Goal: Task Accomplishment & Management: Manage account settings

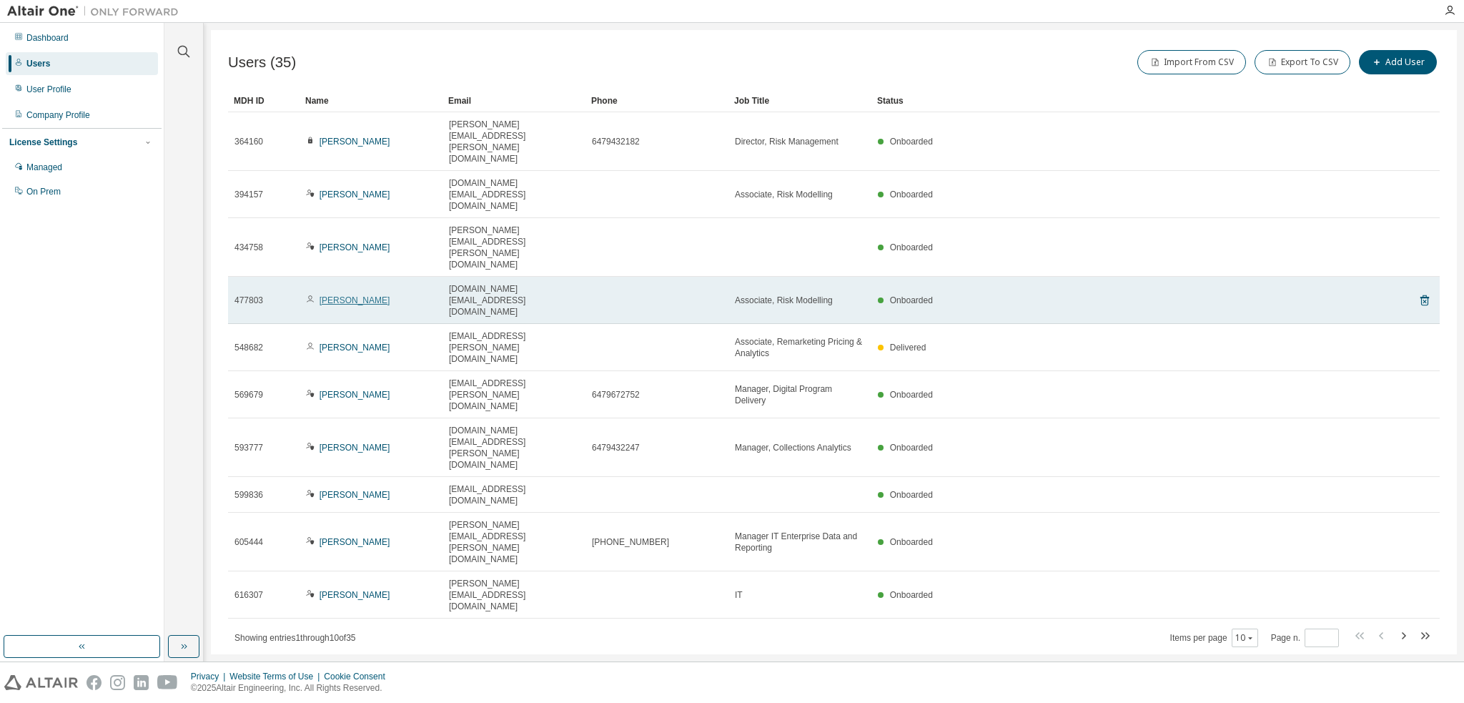
click at [343, 295] on link "Kris Hu" at bounding box center [354, 300] width 71 height 10
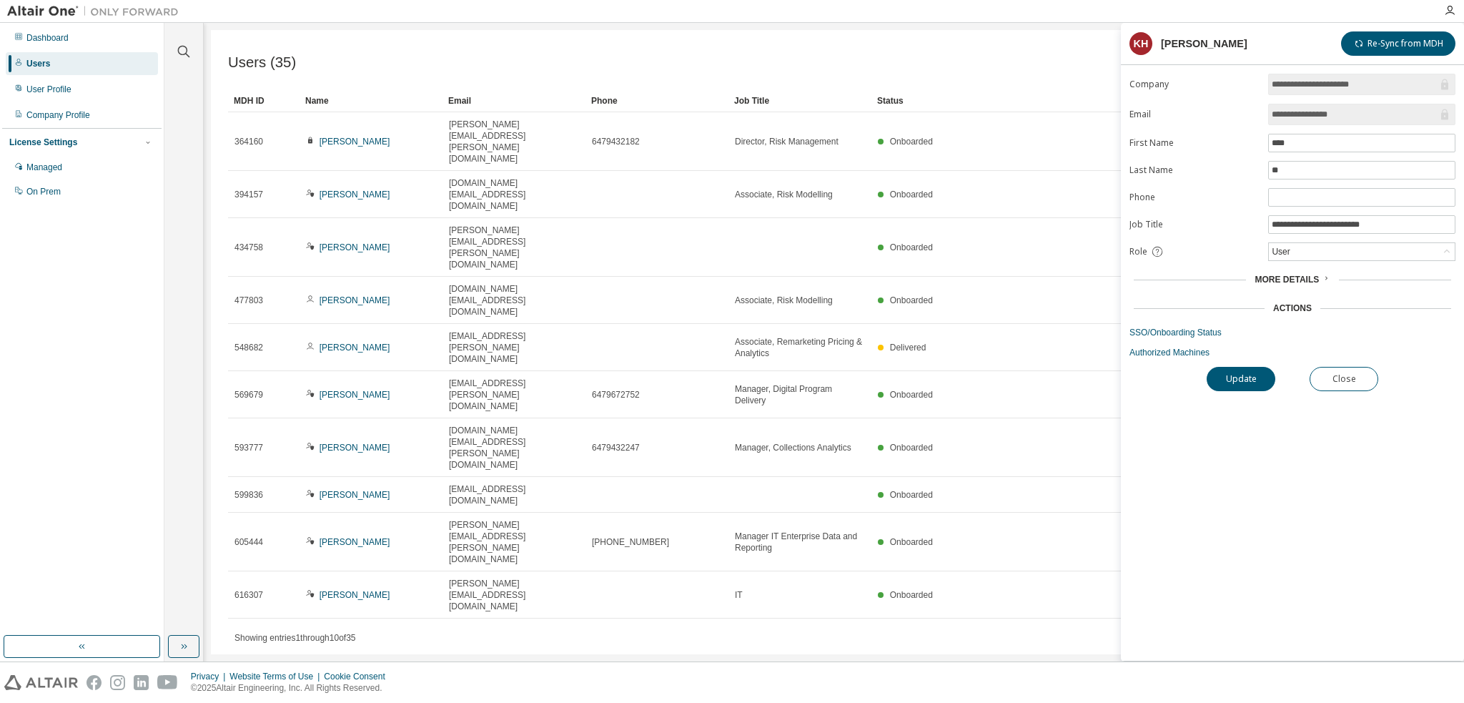
drag, startPoint x: 941, startPoint y: 522, endPoint x: 958, endPoint y: 517, distance: 18.1
click at [941, 522] on div "Users (35) Import From CSV Export To CSV Add User Clear Load Save Save As Field…" at bounding box center [834, 342] width 1246 height 624
click at [1342, 379] on button "Close" at bounding box center [1343, 379] width 69 height 24
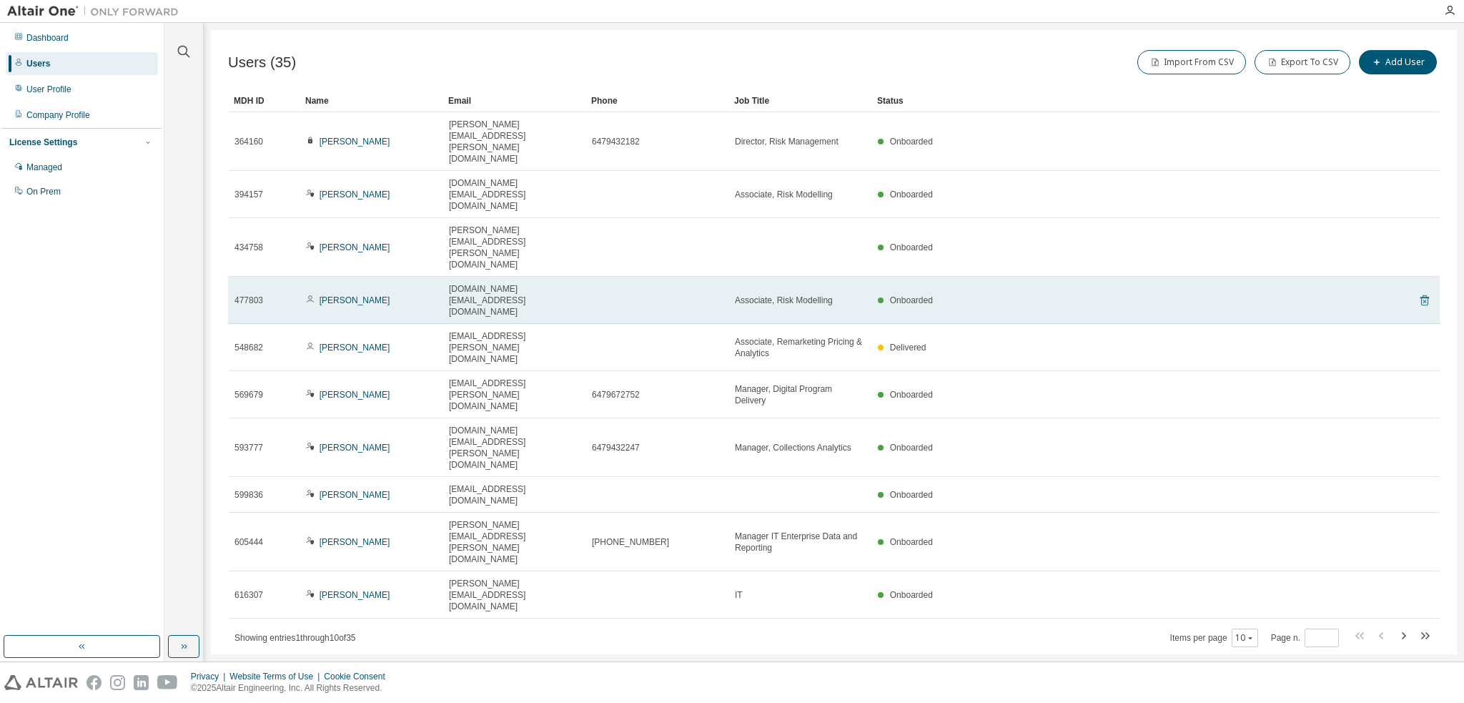
click at [1423, 292] on icon at bounding box center [1424, 300] width 13 height 17
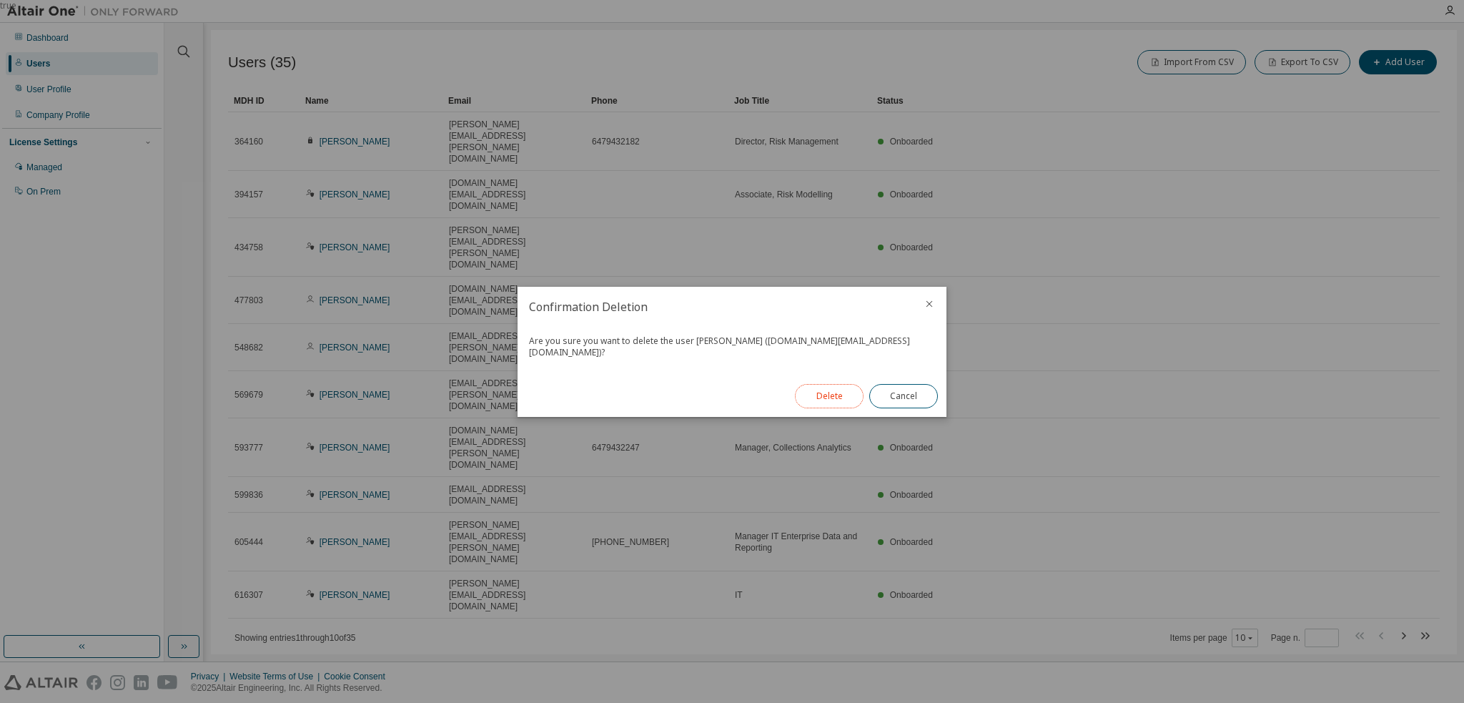
click at [820, 396] on button "Delete" at bounding box center [829, 396] width 69 height 24
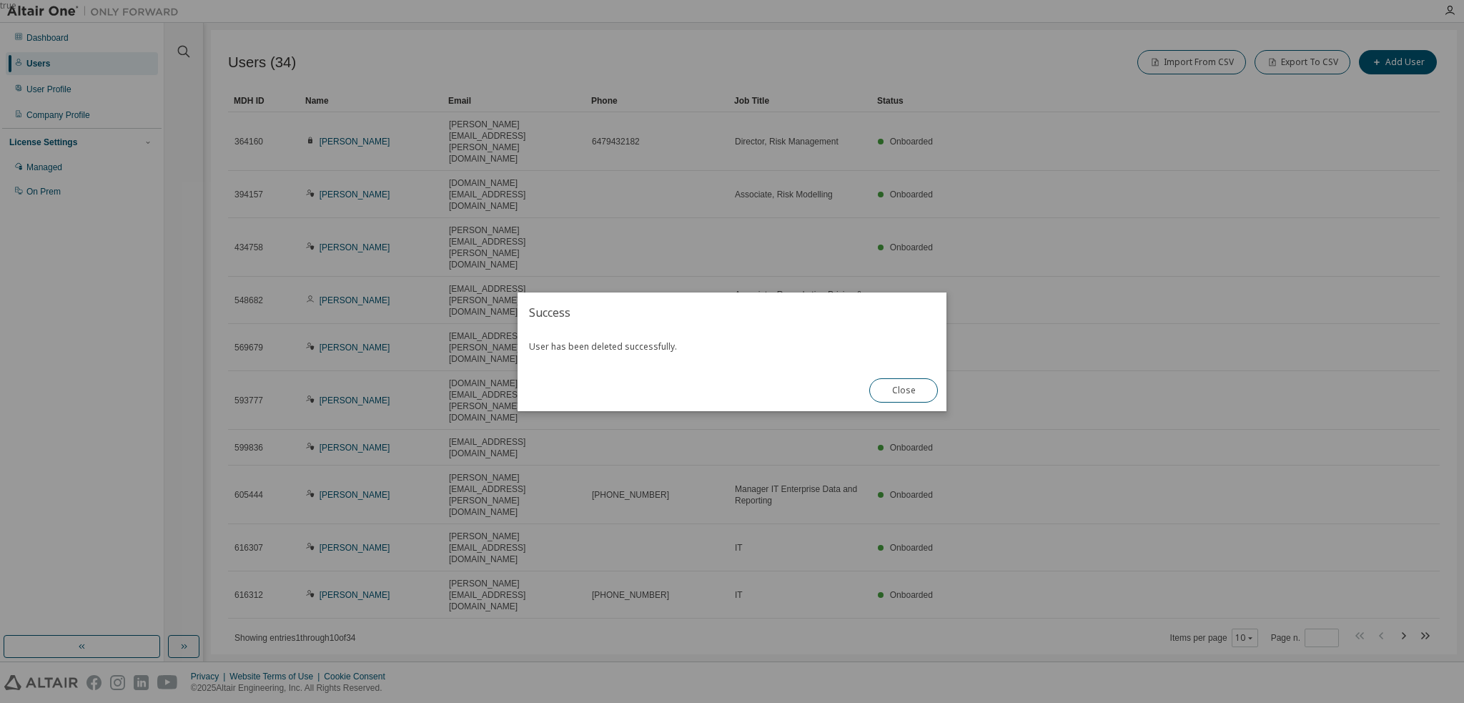
click at [181, 48] on div "true" at bounding box center [732, 351] width 1464 height 703
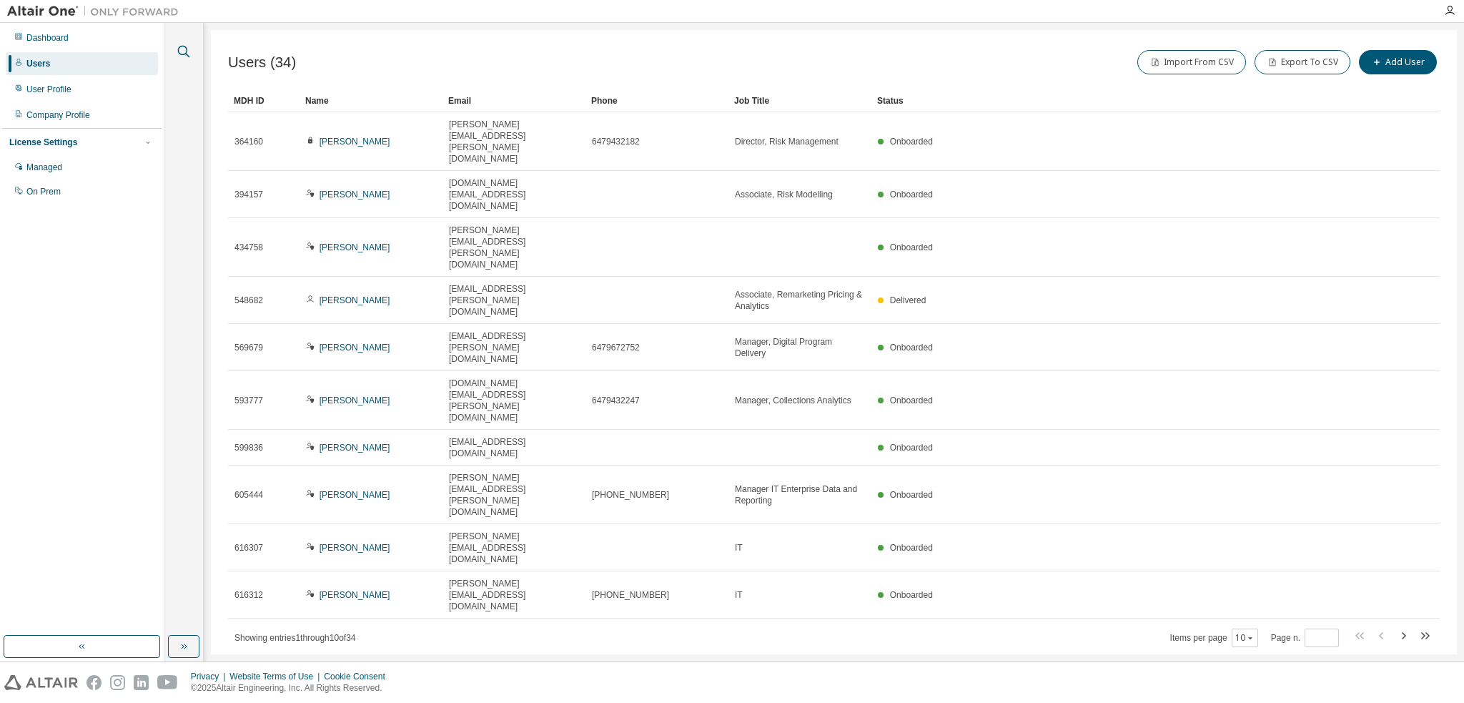
click at [182, 52] on icon "button" at bounding box center [183, 51] width 17 height 17
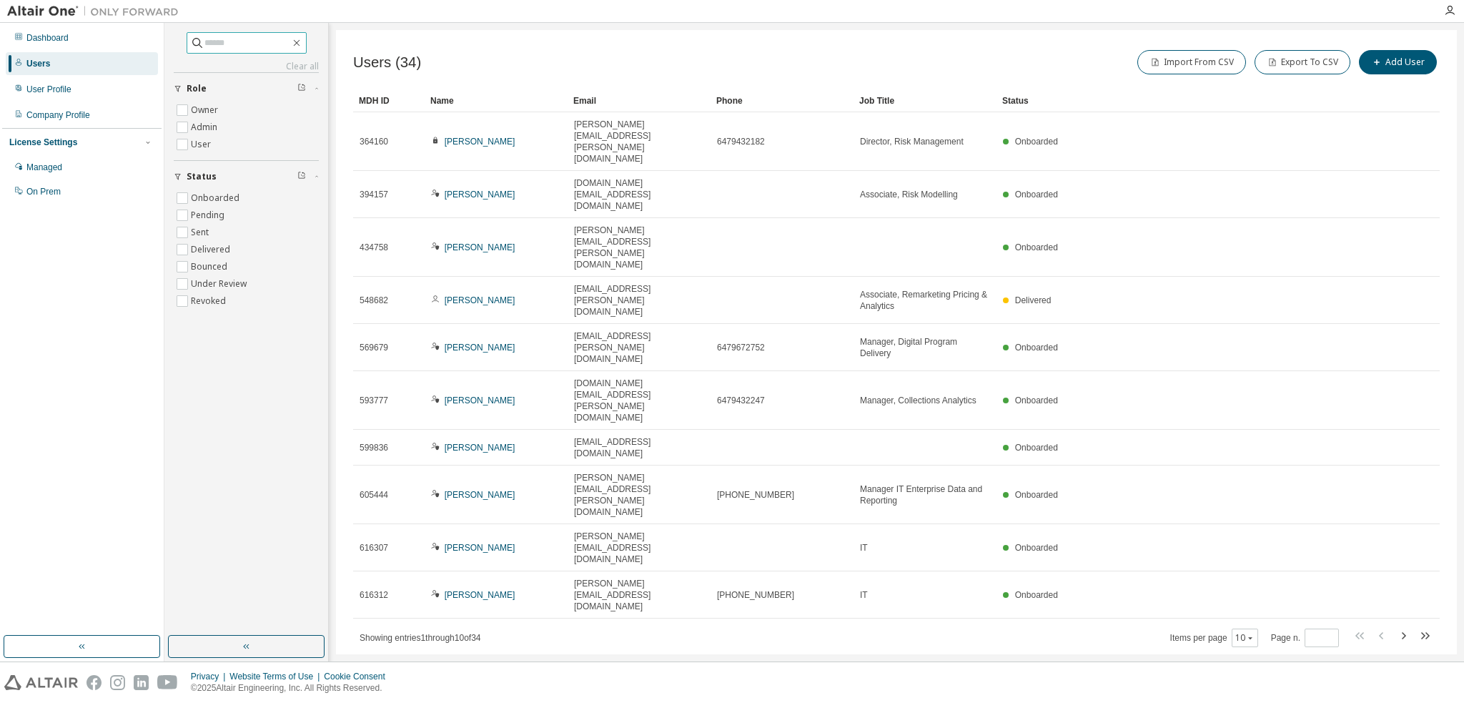
click at [257, 48] on input "text" at bounding box center [247, 43] width 86 height 14
type input "**"
